Goal: Information Seeking & Learning: Learn about a topic

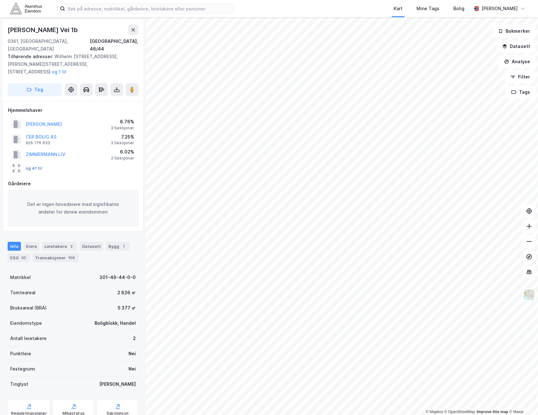
click at [0, 0] on button "og 41 til" at bounding box center [0, 0] width 0 height 0
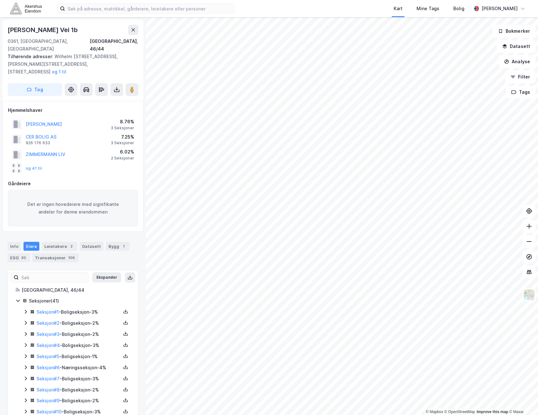
drag, startPoint x: 125, startPoint y: 262, endPoint x: 119, endPoint y: 262, distance: 6.4
click at [118, 272] on div "Ekspander" at bounding box center [73, 277] width 124 height 10
click at [104, 272] on button "Ekspander" at bounding box center [106, 277] width 29 height 10
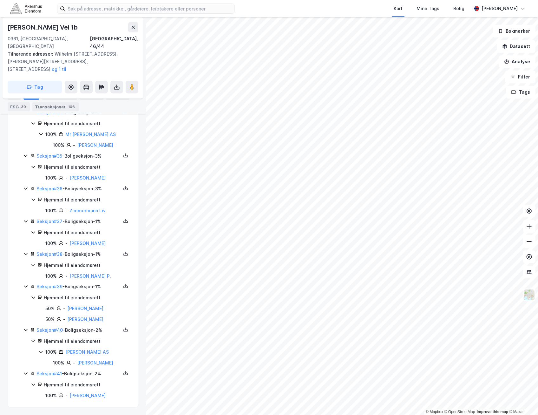
scroll to position [1507, 0]
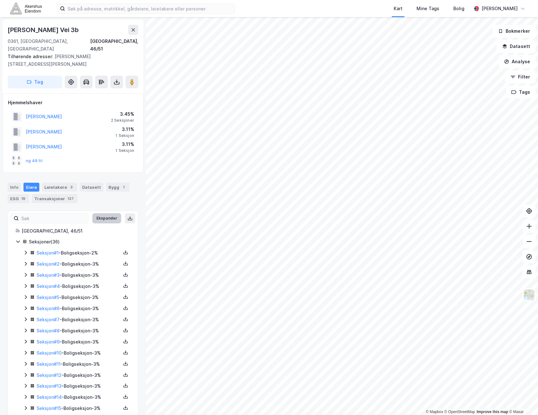
click at [102, 213] on button "Ekspander" at bounding box center [106, 218] width 29 height 10
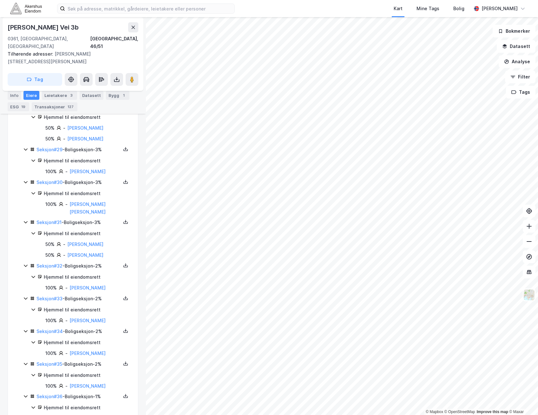
scroll to position [1205, 0]
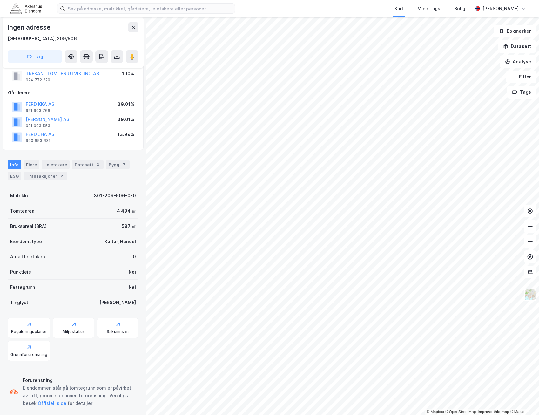
scroll to position [25, 0]
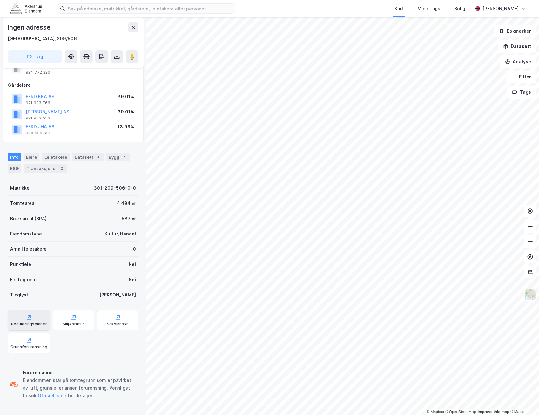
click at [33, 315] on div "Reguleringsplaner" at bounding box center [29, 320] width 43 height 20
